Goal: Transaction & Acquisition: Purchase product/service

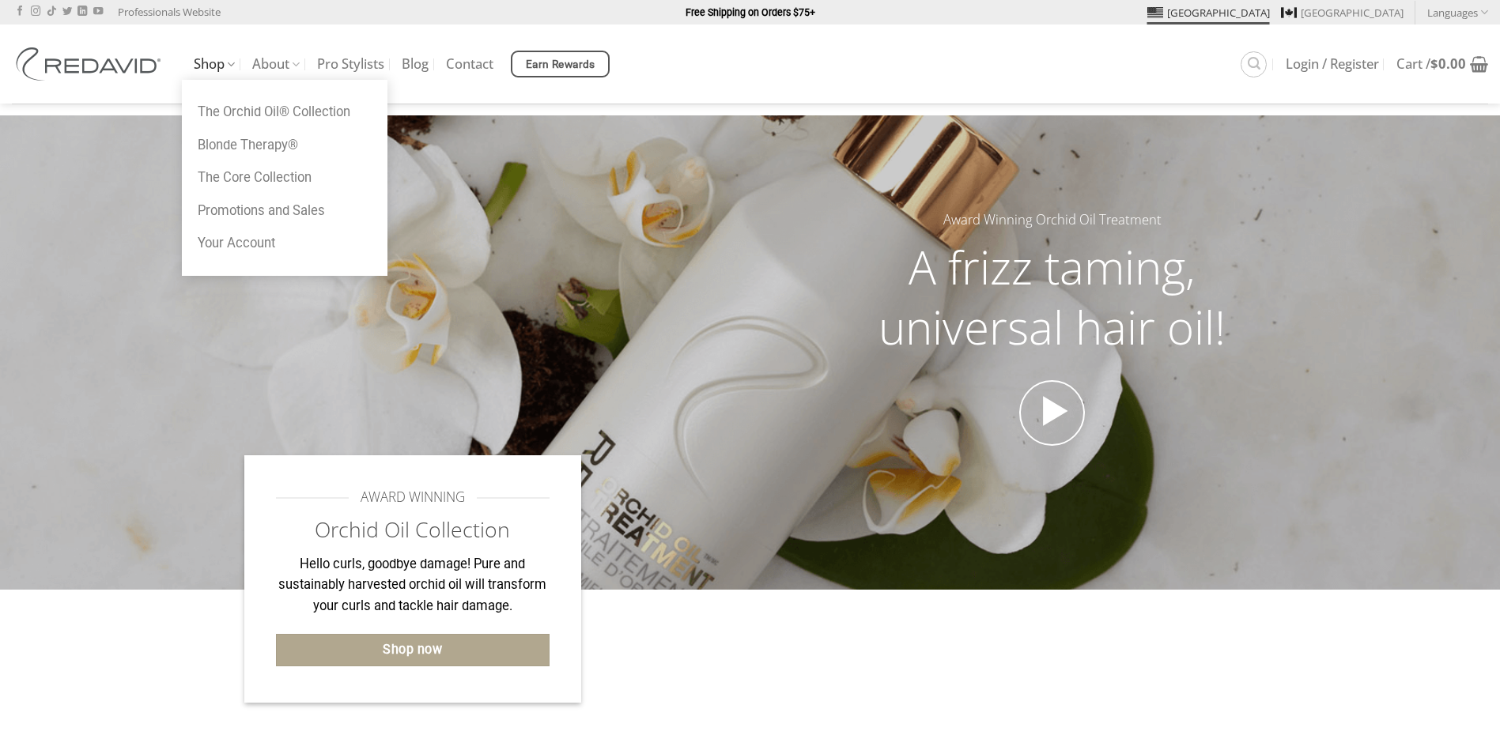
click at [204, 66] on link "Shop" at bounding box center [214, 64] width 41 height 31
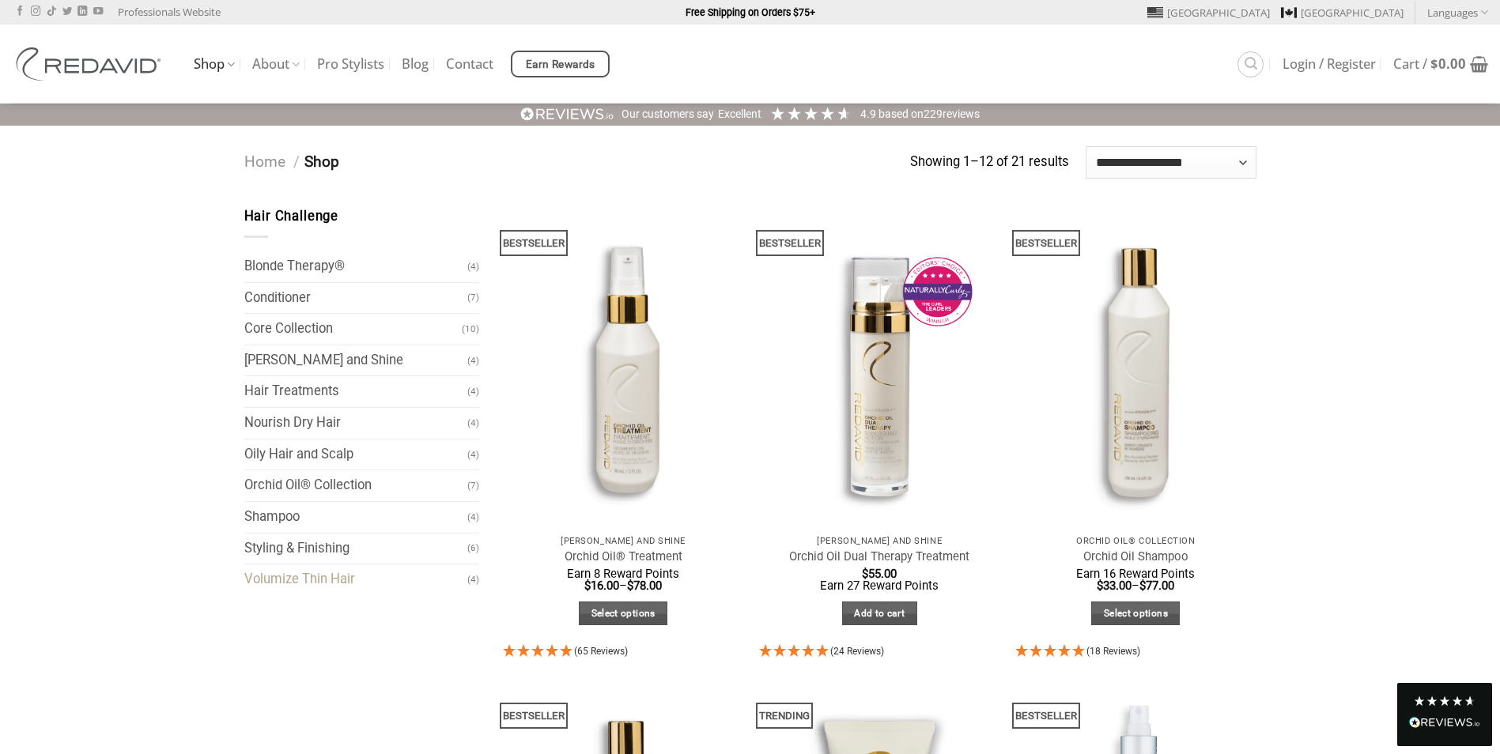
click at [299, 583] on link "Volumize Thin Hair" at bounding box center [356, 580] width 224 height 31
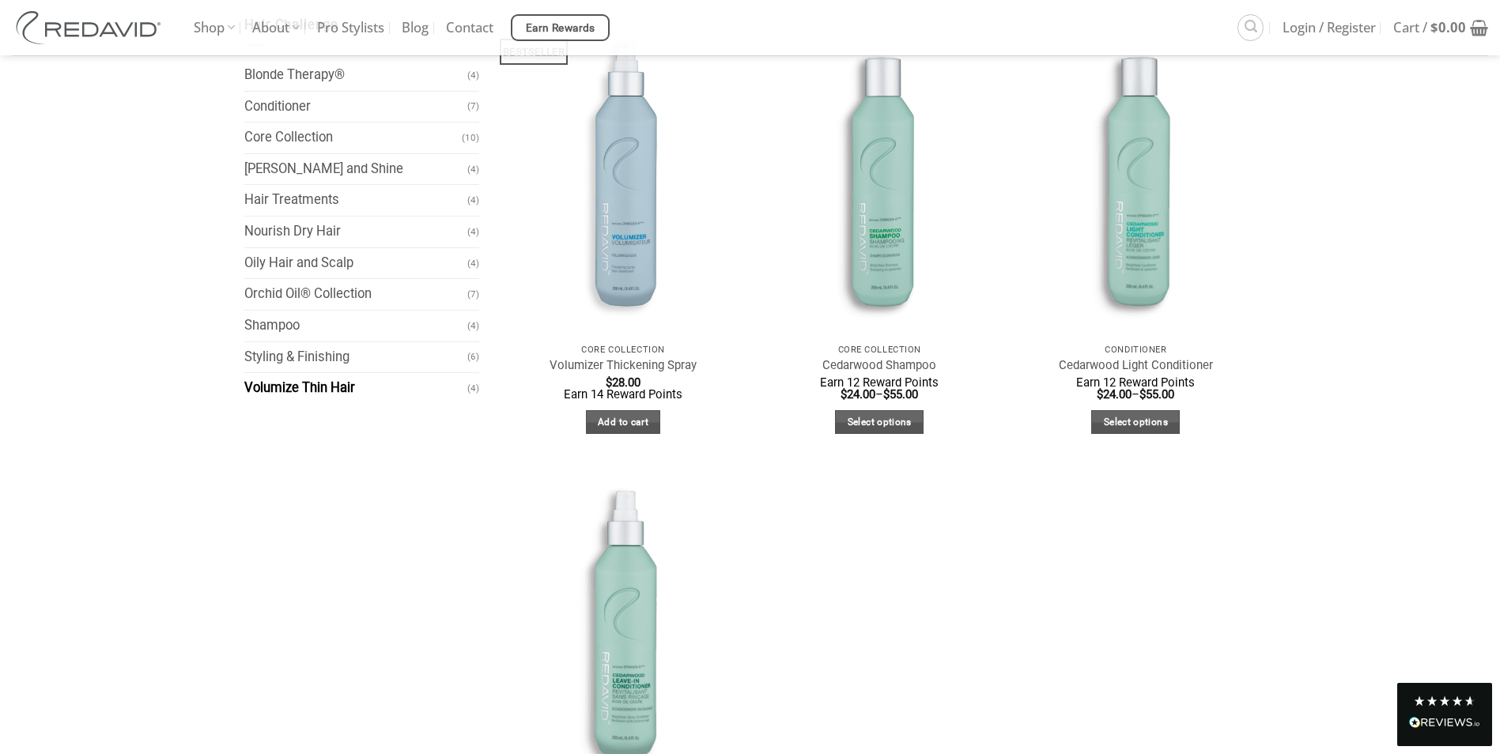
scroll to position [211, 0]
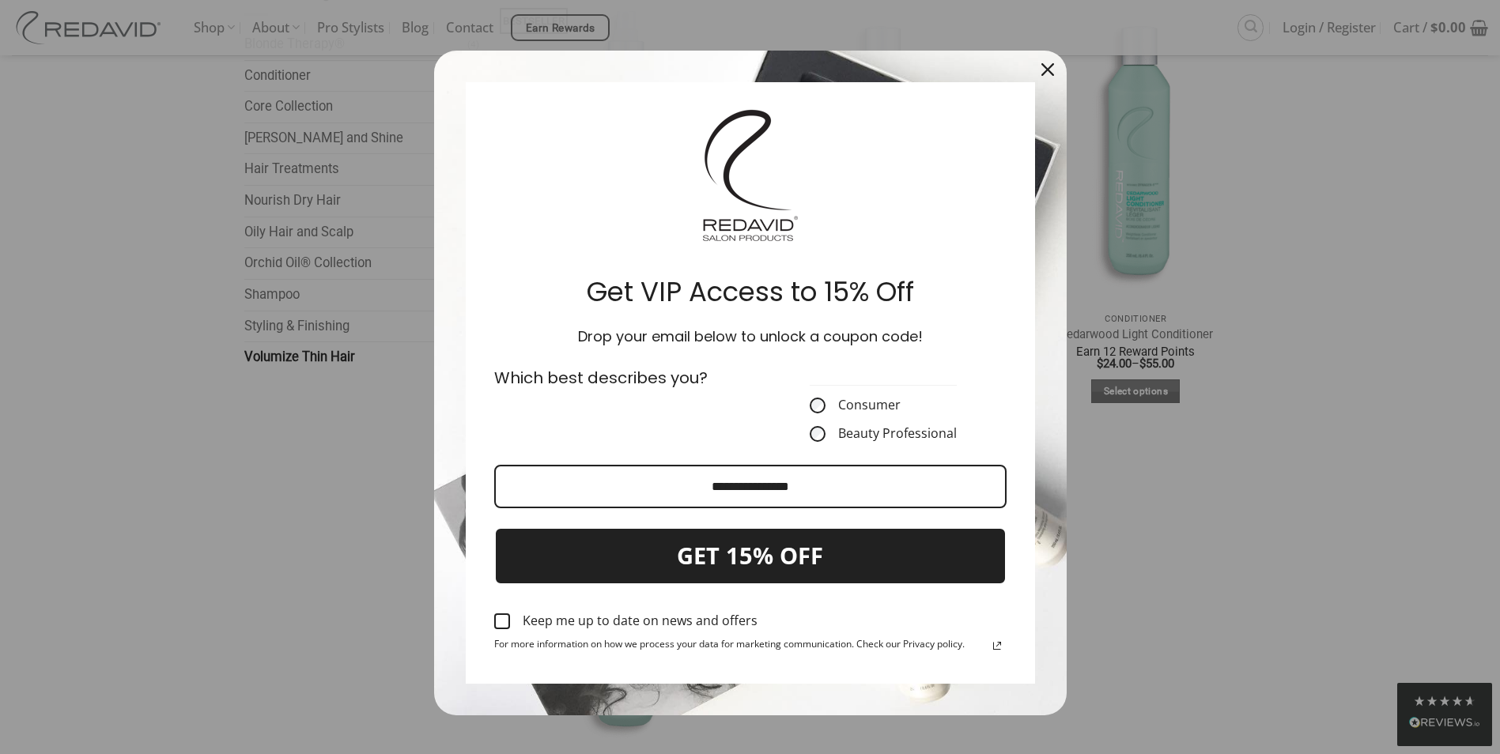
click at [495, 619] on div "Marketing offer form" at bounding box center [502, 622] width 16 height 16
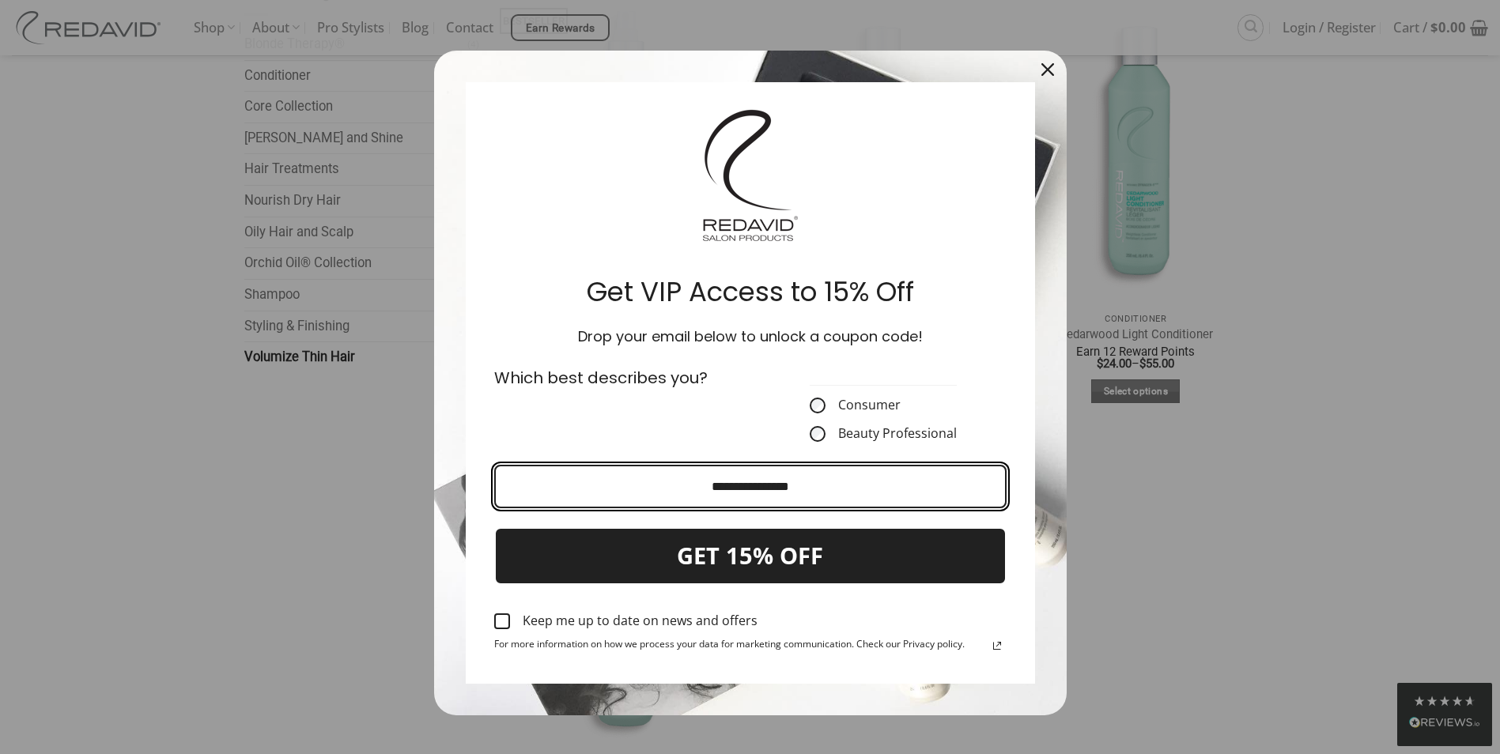
click at [713, 497] on input "Email field" at bounding box center [750, 486] width 512 height 43
type input "**********"
click at [494, 527] on button "GET 15% OFF" at bounding box center [750, 556] width 512 height 58
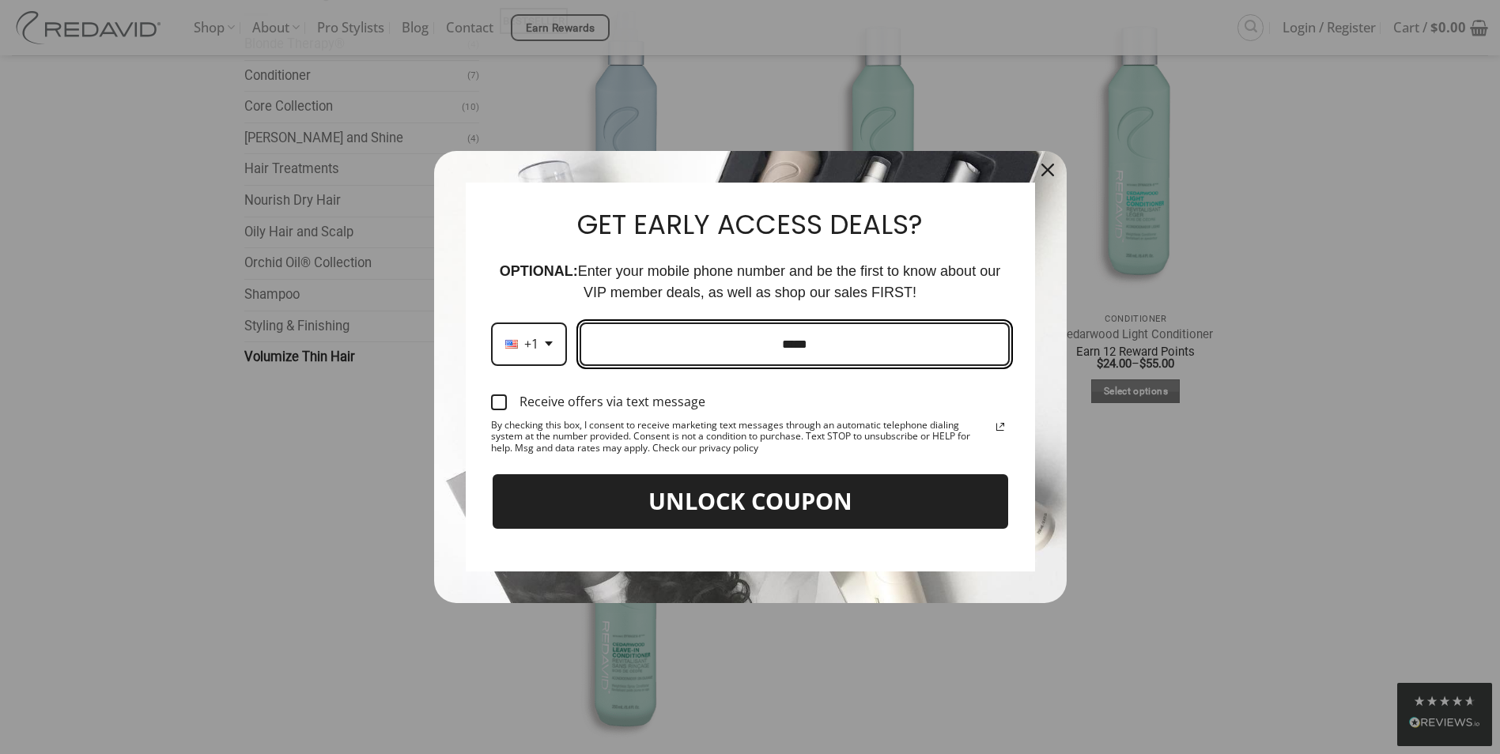
click at [720, 357] on input "Phone number field" at bounding box center [795, 344] width 430 height 43
type input "**********"
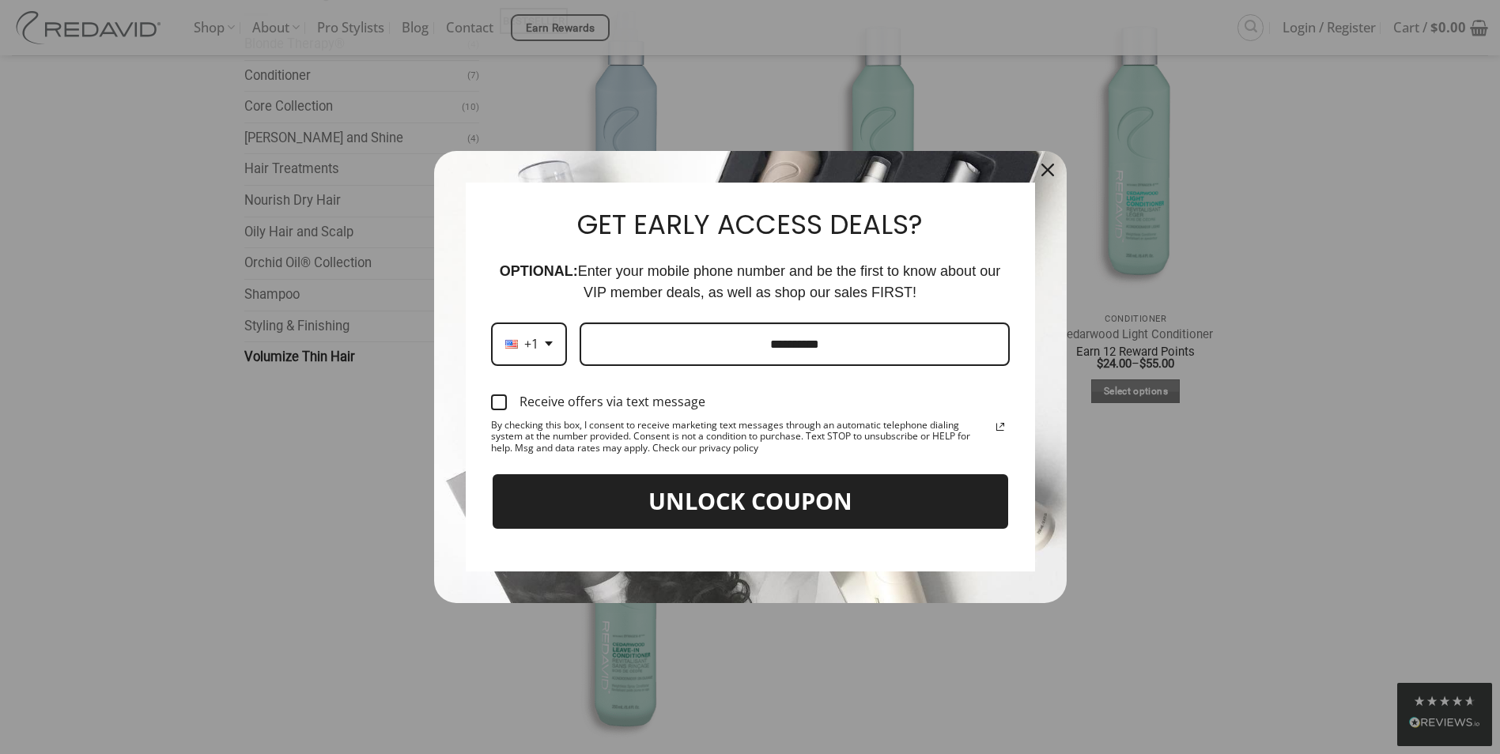
click at [495, 403] on div "Marketing offer form" at bounding box center [499, 403] width 16 height 16
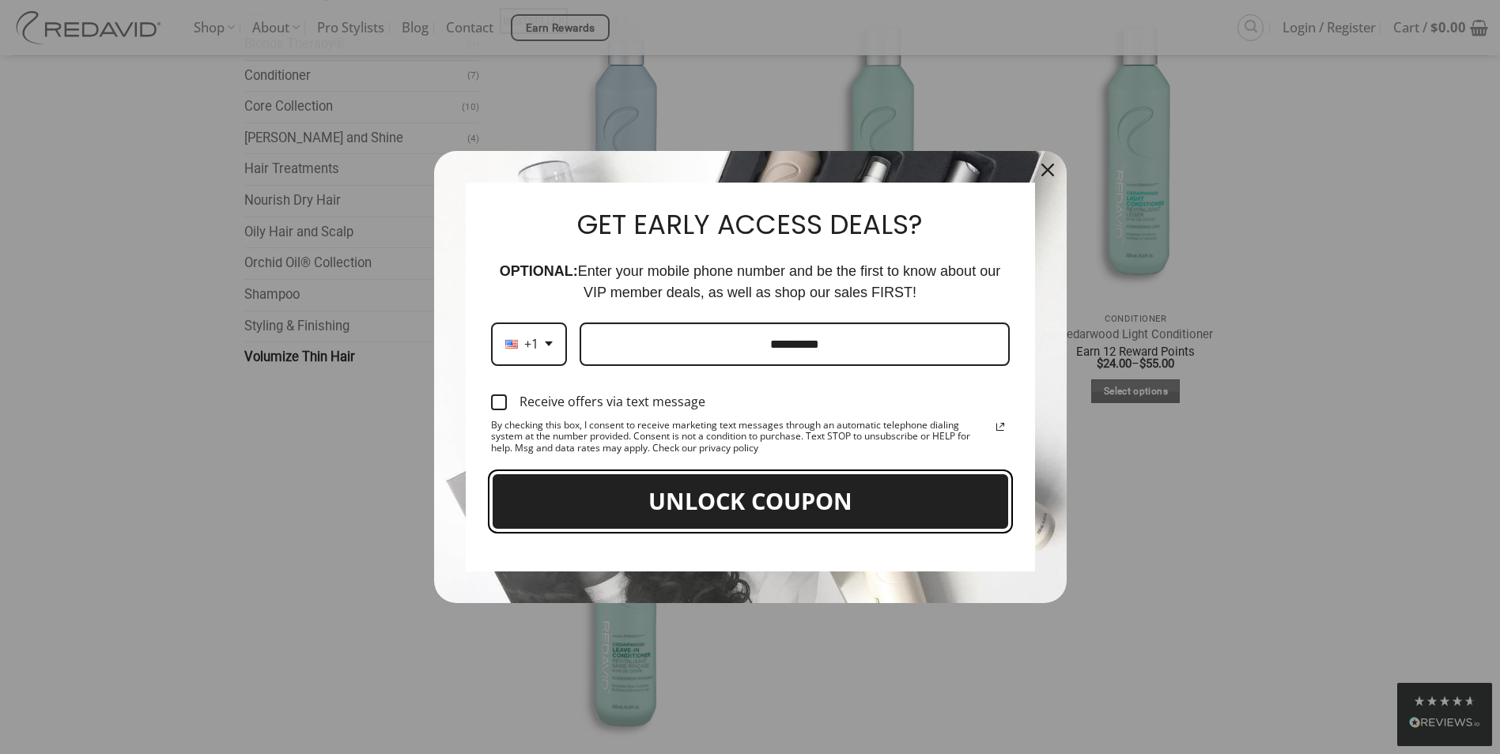
click at [773, 502] on button "UNLOCK COUPON" at bounding box center [750, 502] width 519 height 58
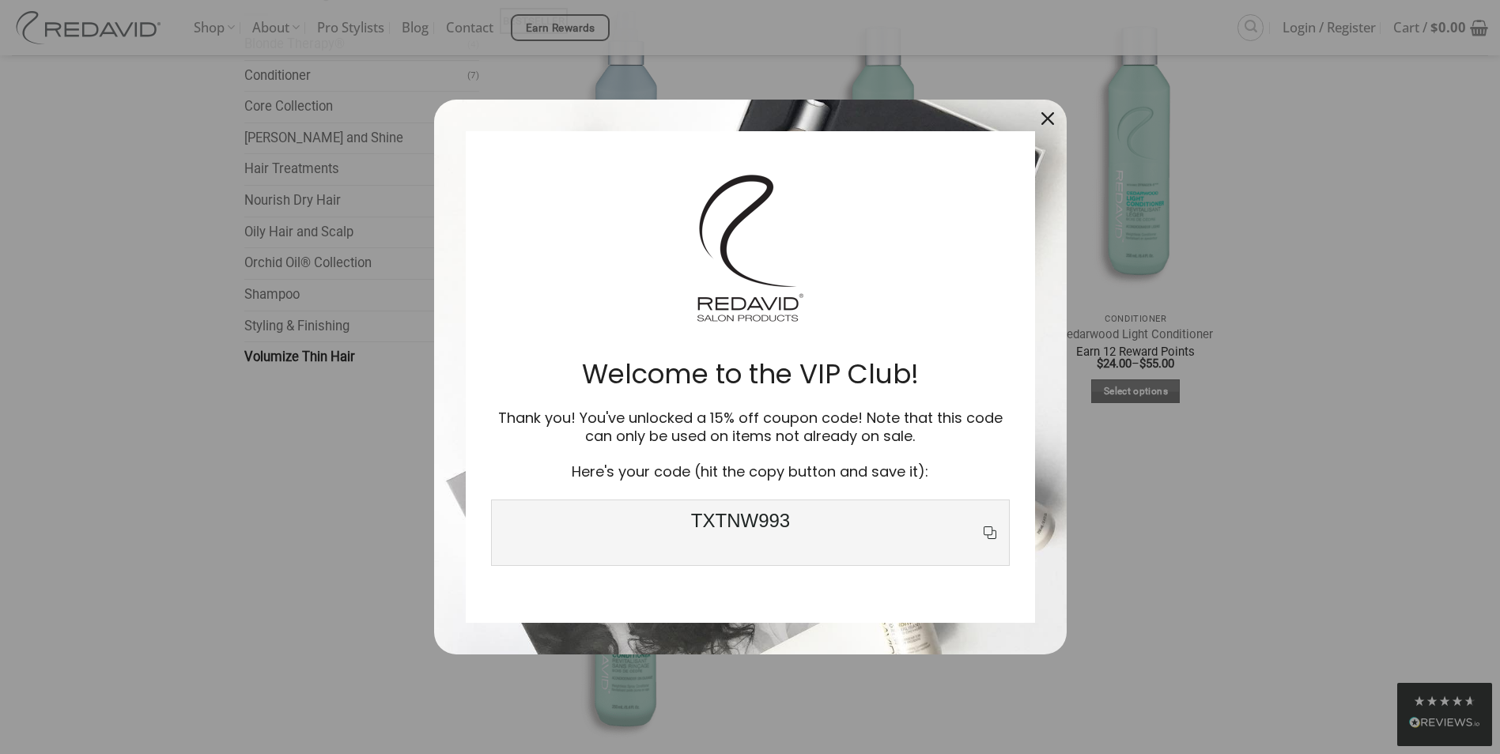
click at [740, 522] on span "TXTNW993" at bounding box center [740, 533] width 479 height 46
copy span "TXTNW993"
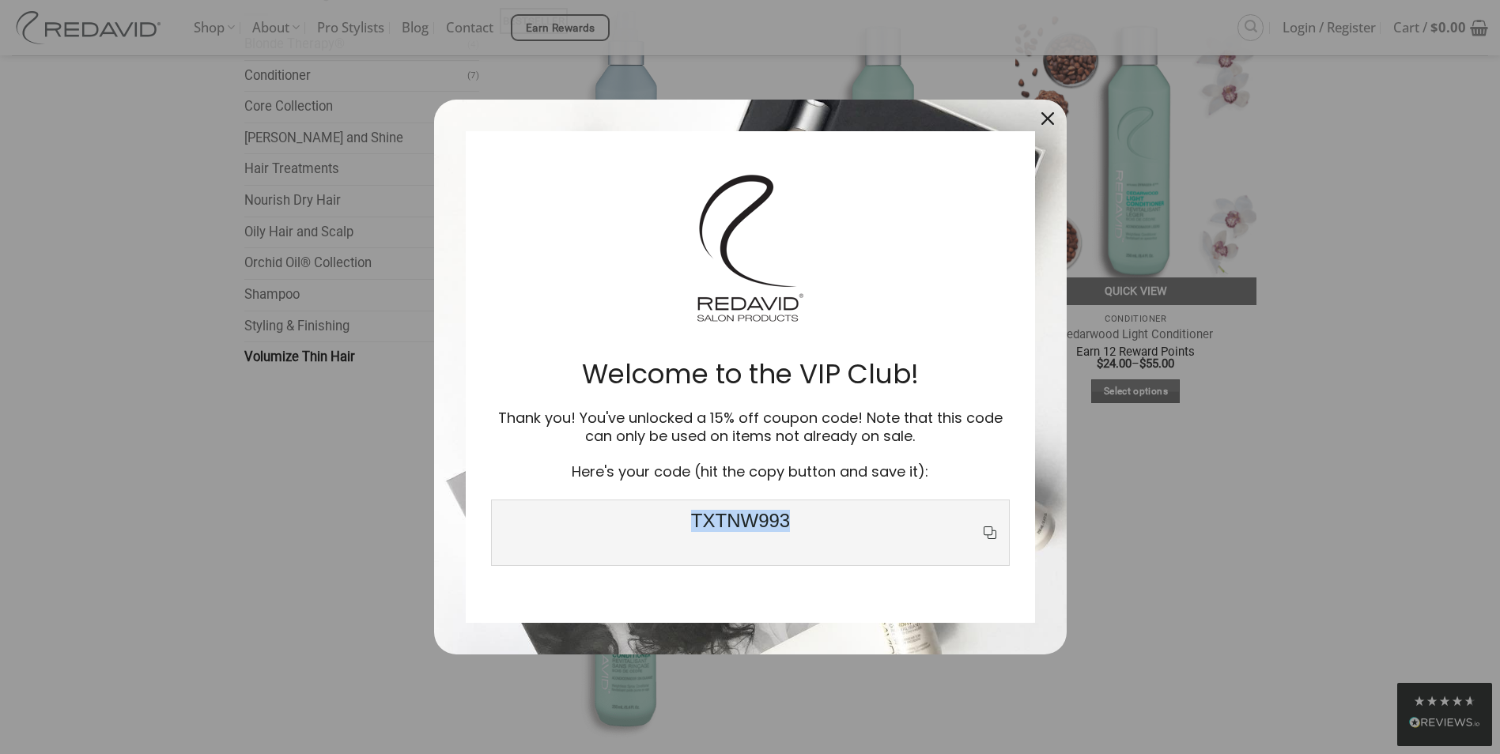
click at [1042, 113] on icon "close icon" at bounding box center [1048, 118] width 13 height 13
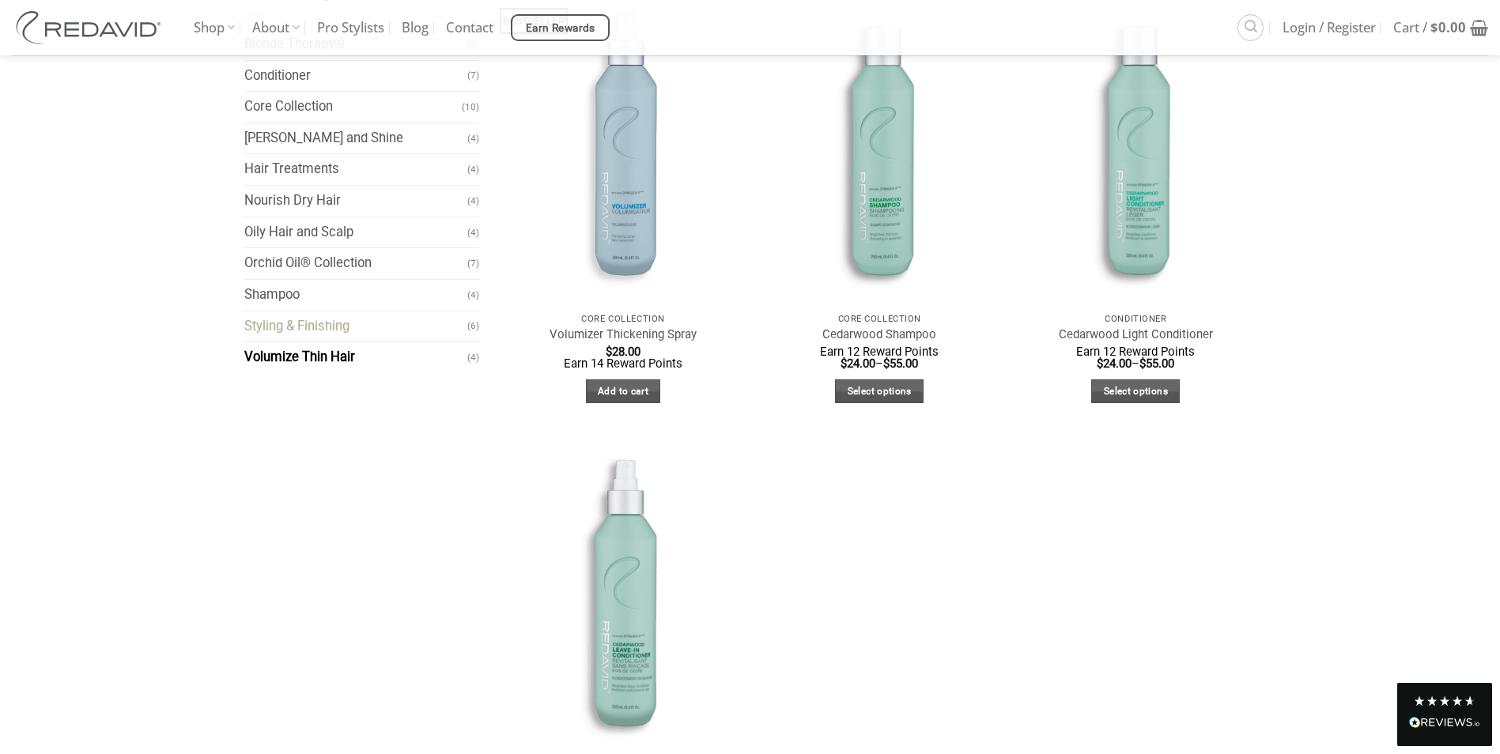
click at [271, 329] on link "Styling & Finishing" at bounding box center [356, 327] width 224 height 31
